Goal: Contribute content: Add original content to the website for others to see

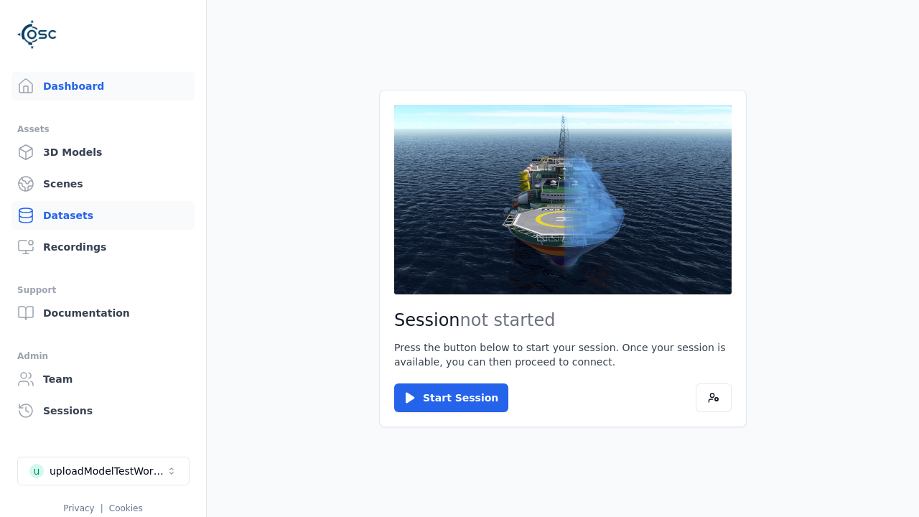
click at [103, 215] on link "Datasets" at bounding box center [102, 215] width 183 height 29
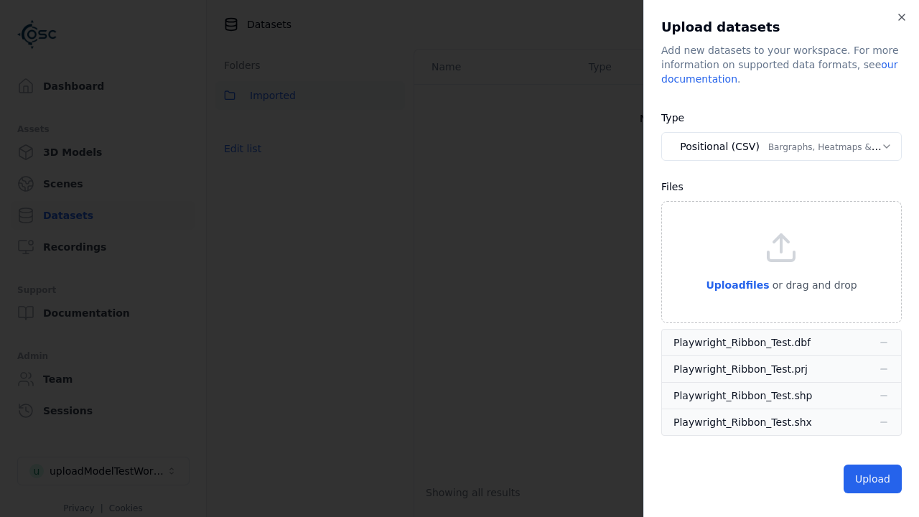
click at [781, 146] on button "Positional (CSV) Bargraphs, Heatmaps & Pins" at bounding box center [781, 146] width 240 height 29
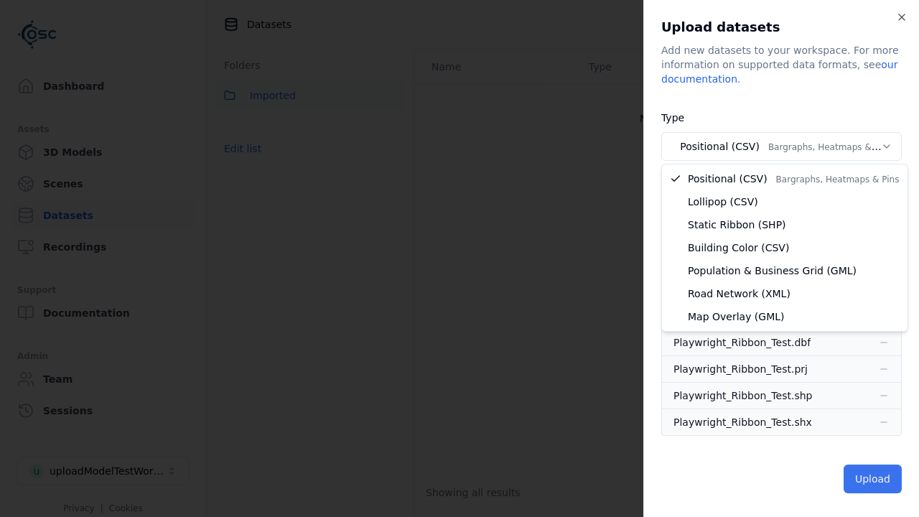
select select "*****"
click at [873, 479] on button "Upload" at bounding box center [872, 478] width 58 height 29
